Goal: Transaction & Acquisition: Purchase product/service

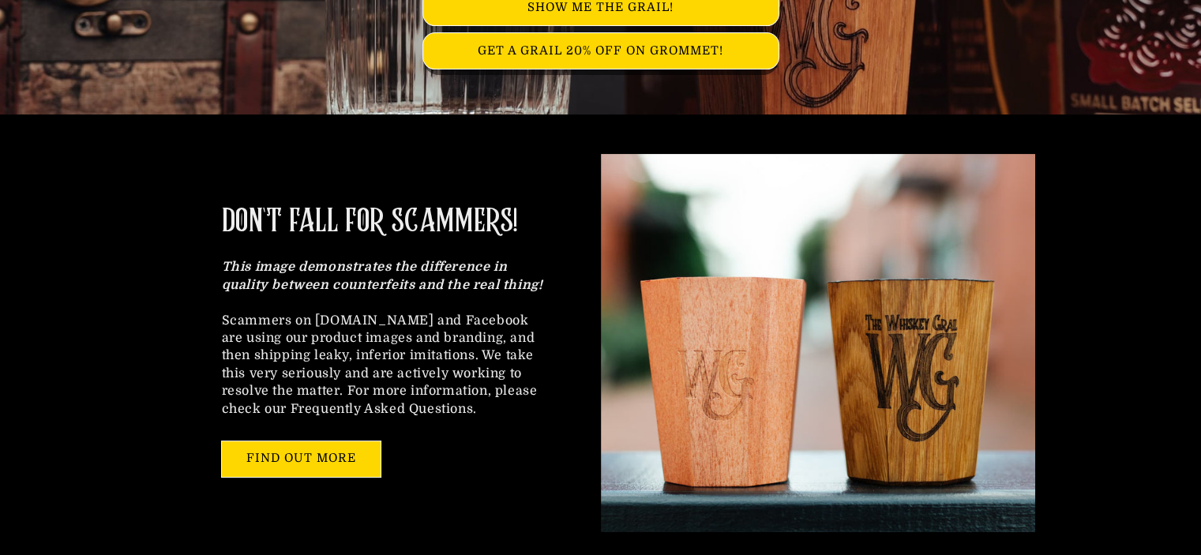
scroll to position [395, 0]
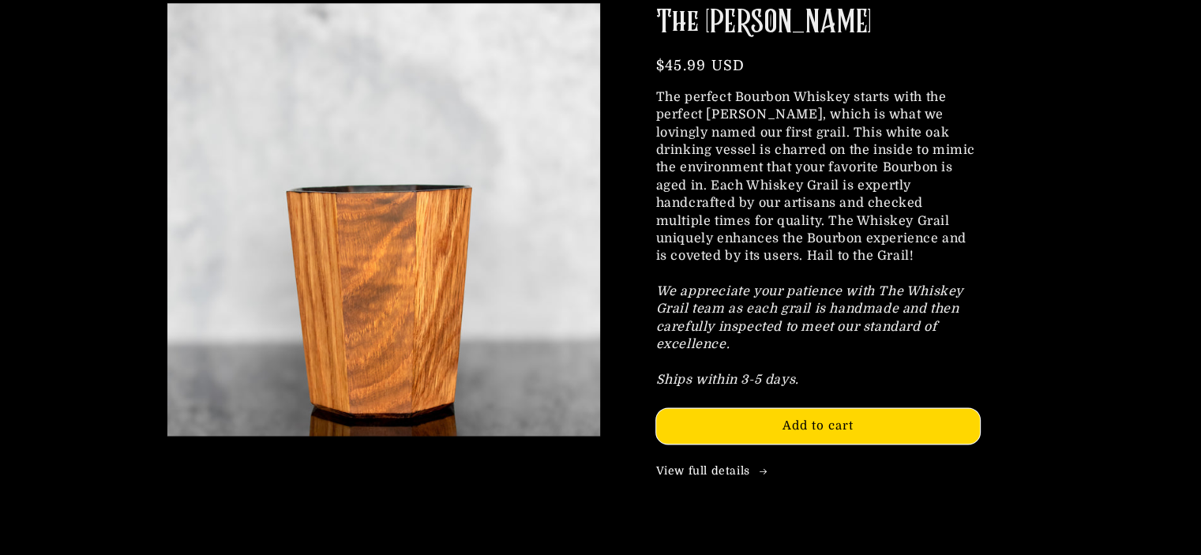
scroll to position [1894, 0]
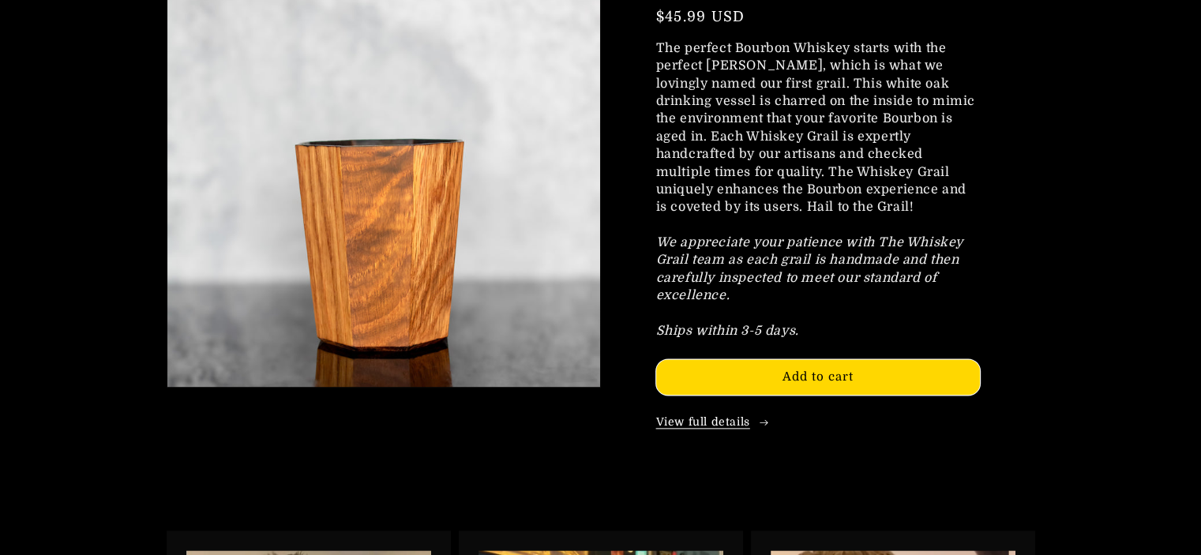
click at [699, 419] on link "View full details" at bounding box center [818, 422] width 324 height 16
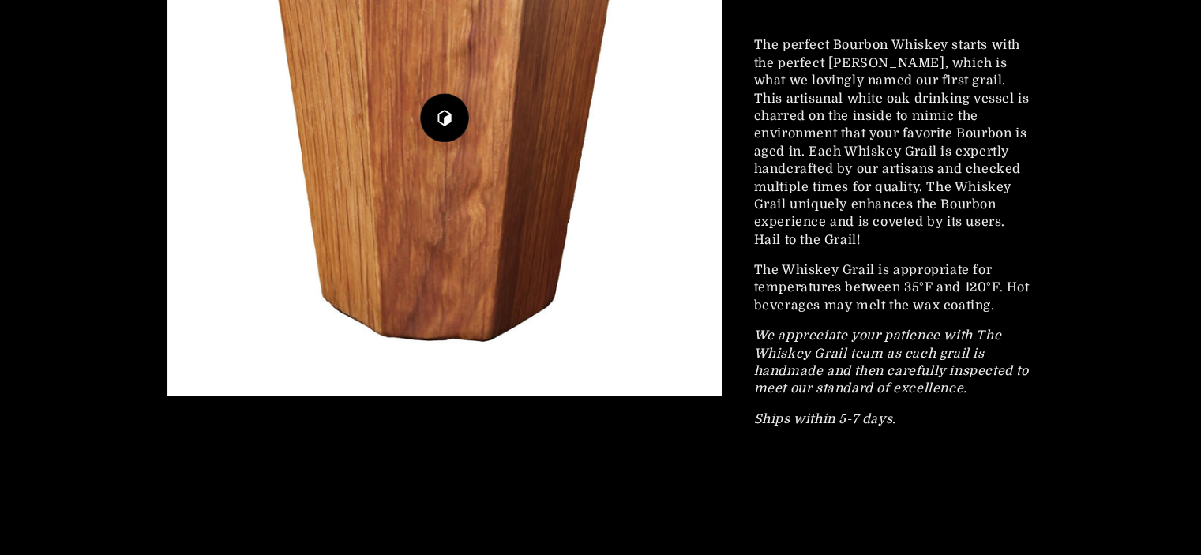
scroll to position [2018, 0]
